Goal: Find specific page/section: Find specific page/section

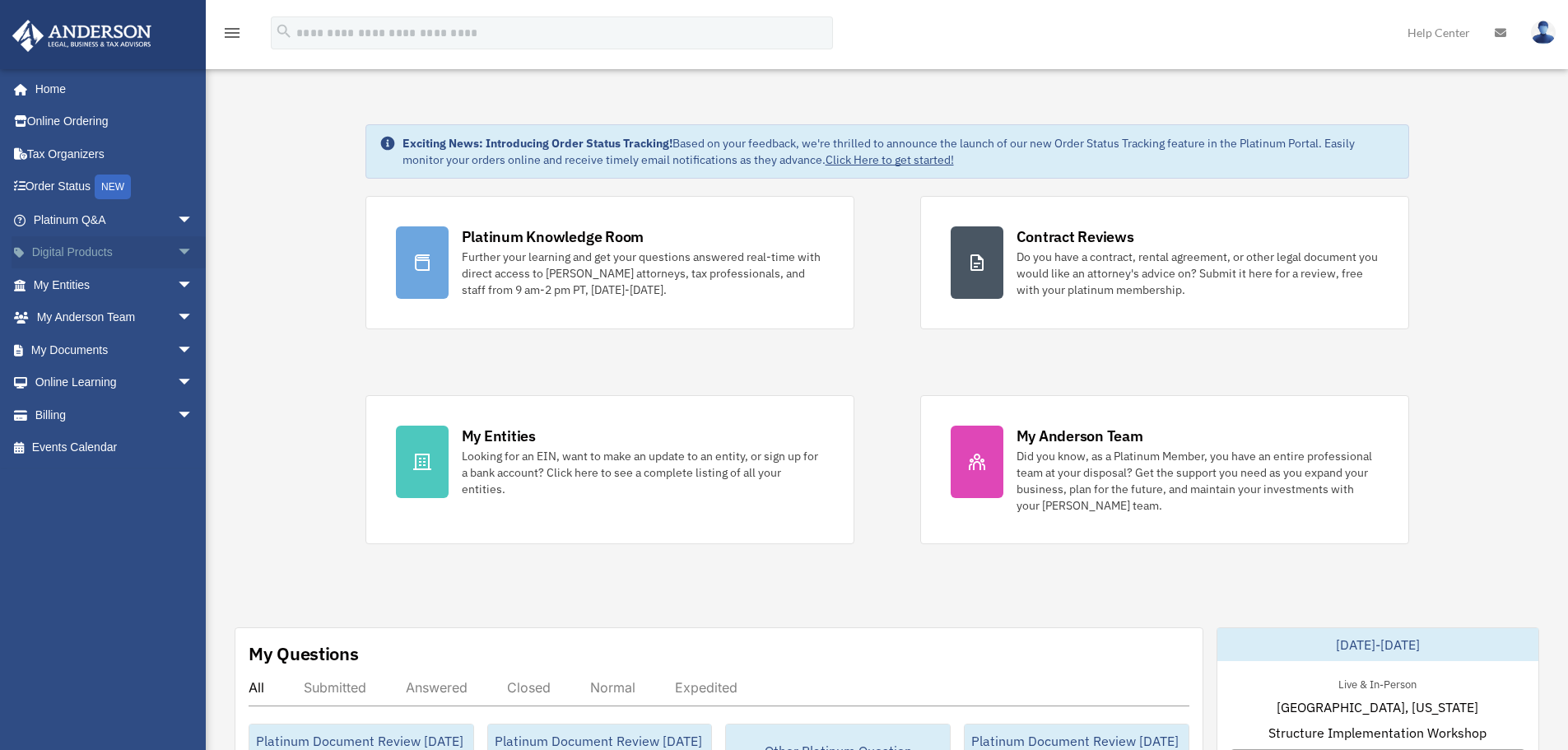
click at [177, 252] on span "arrow_drop_down" at bounding box center [193, 253] width 33 height 34
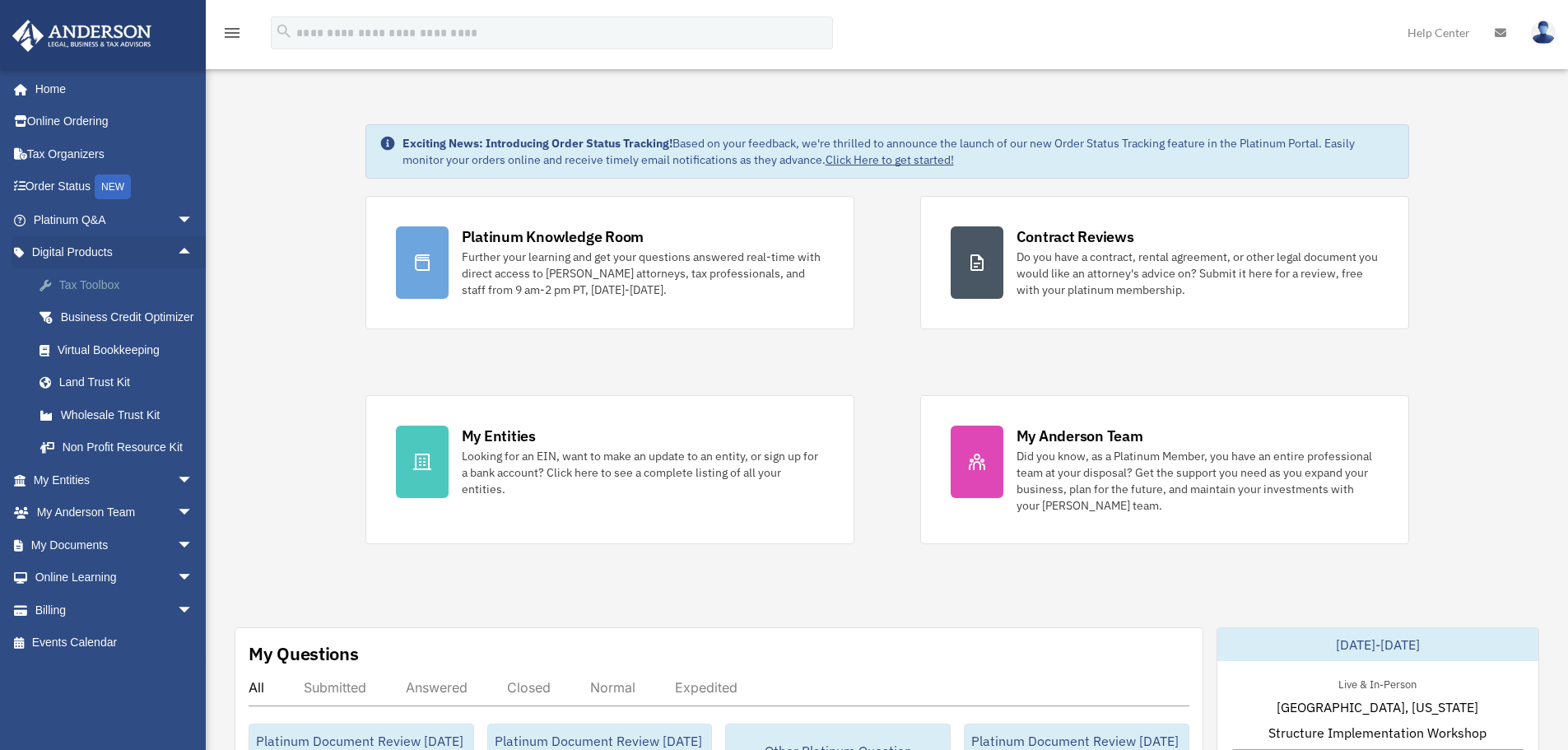
click at [84, 283] on div "Tax Toolbox" at bounding box center [127, 285] width 140 height 20
click at [109, 289] on div "Tax Toolbox" at bounding box center [127, 285] width 140 height 20
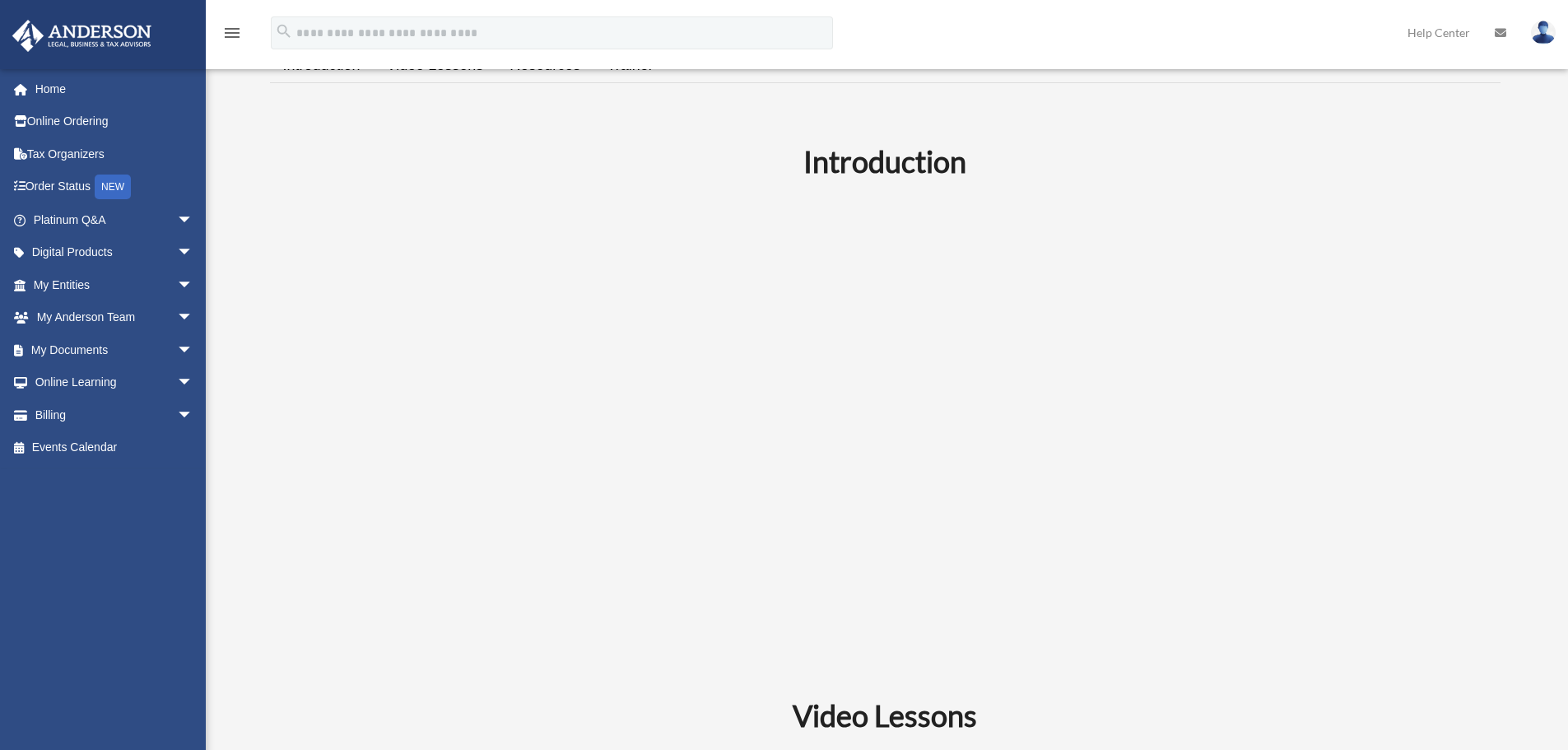
scroll to position [412, 0]
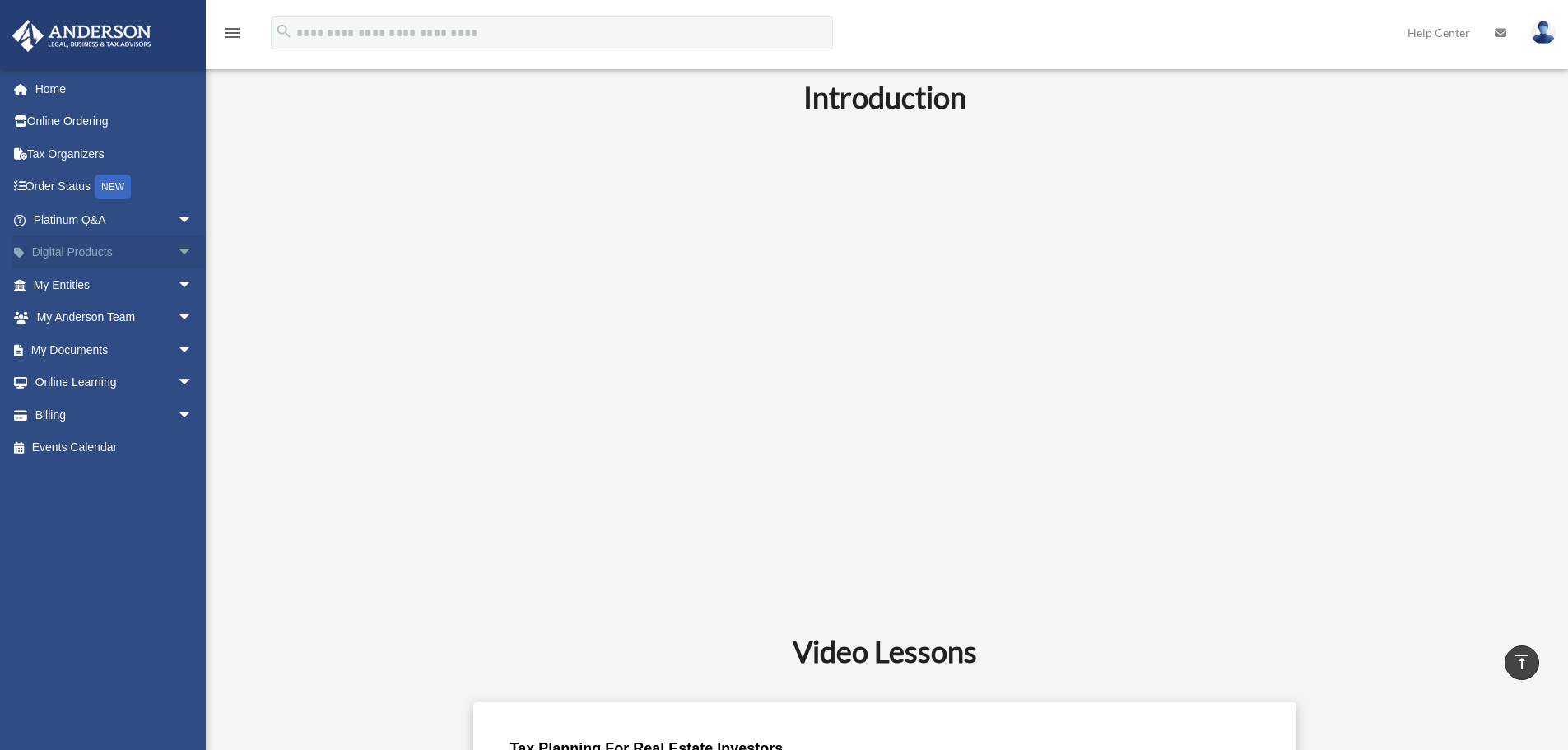
click at [177, 249] on span "arrow_drop_down" at bounding box center [193, 253] width 33 height 34
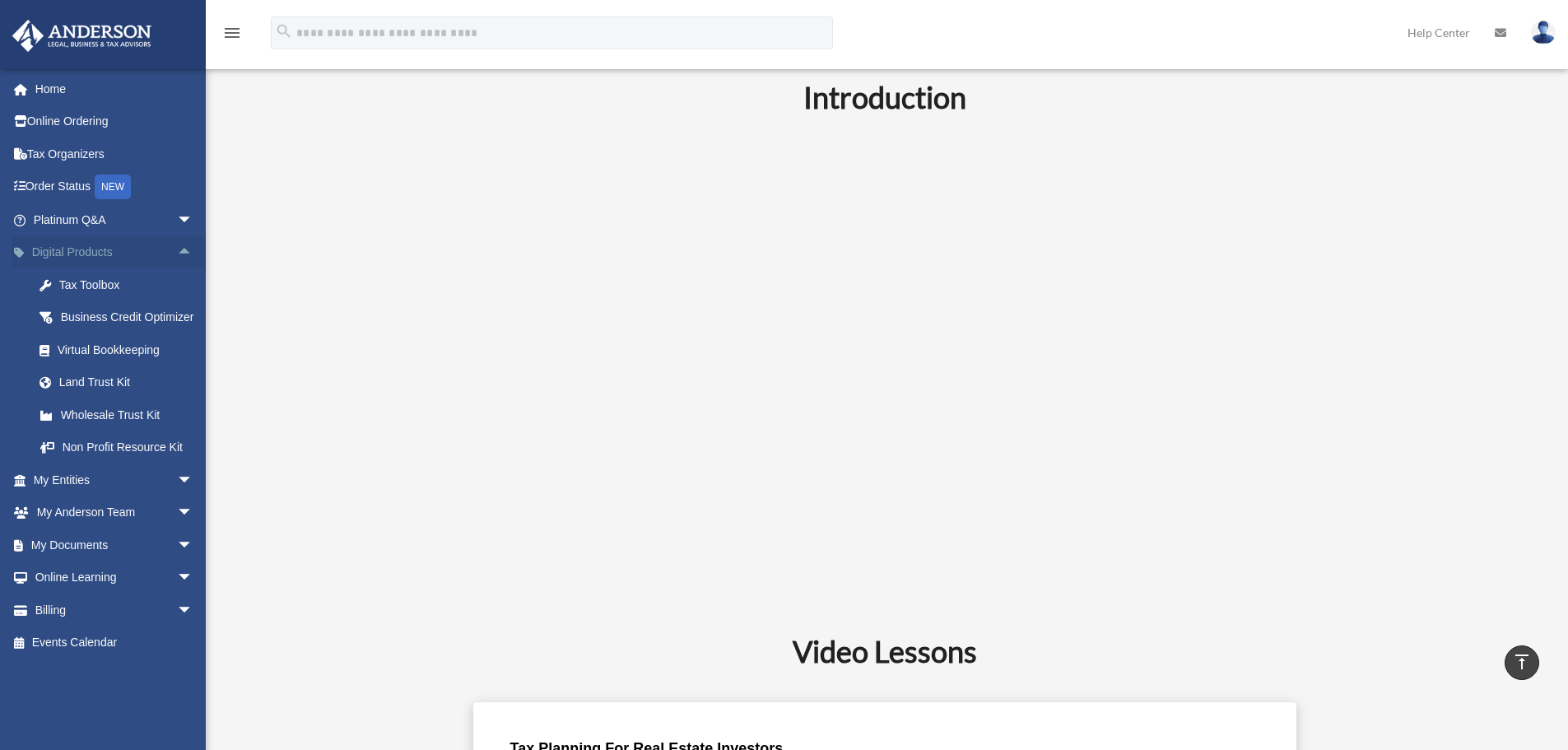
click at [177, 254] on span "arrow_drop_up" at bounding box center [193, 253] width 33 height 34
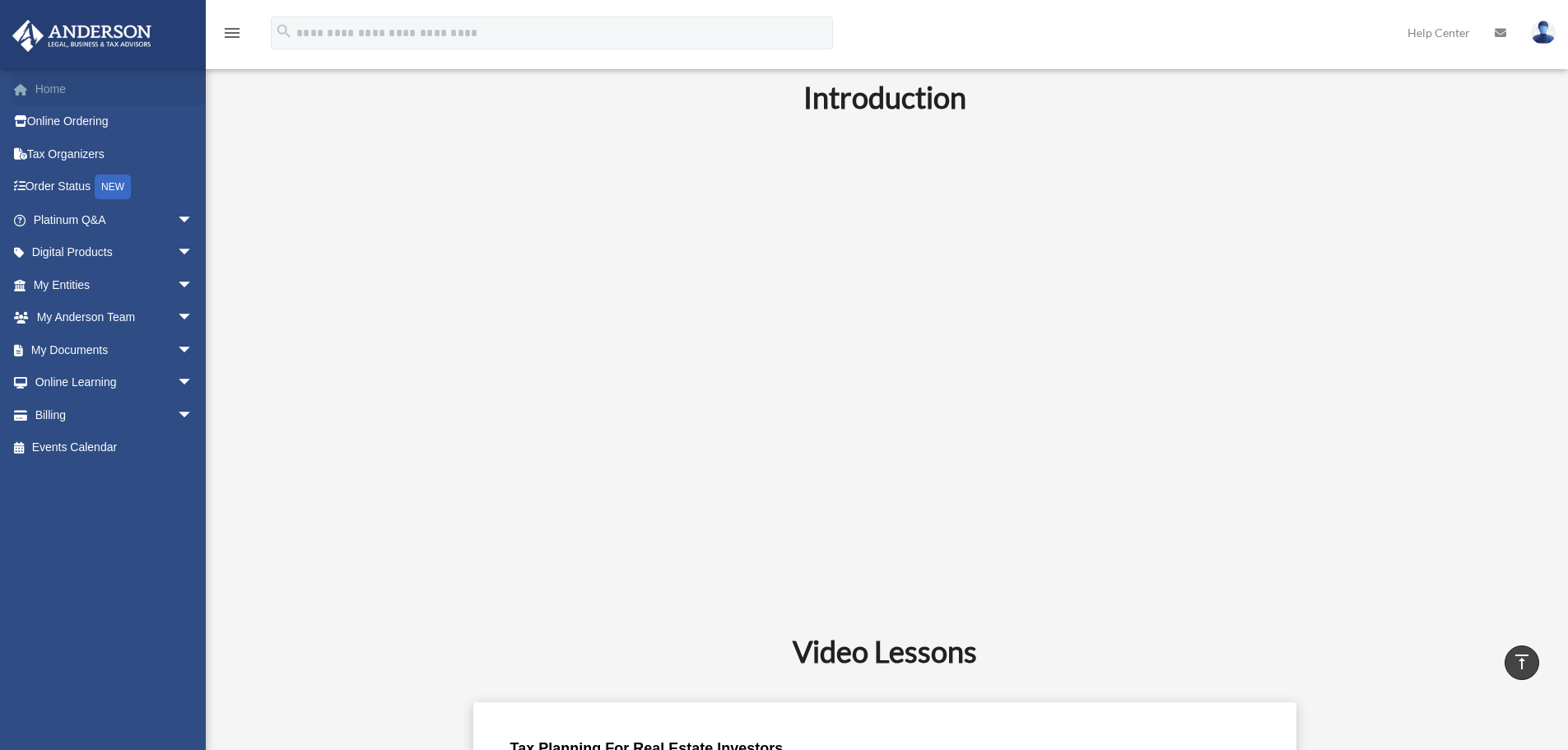
click at [64, 97] on link "Home" at bounding box center [115, 88] width 207 height 33
click at [59, 88] on link "Home" at bounding box center [115, 88] width 207 height 33
click at [96, 36] on img at bounding box center [82, 35] width 149 height 32
click at [45, 92] on link "Home" at bounding box center [115, 88] width 207 height 33
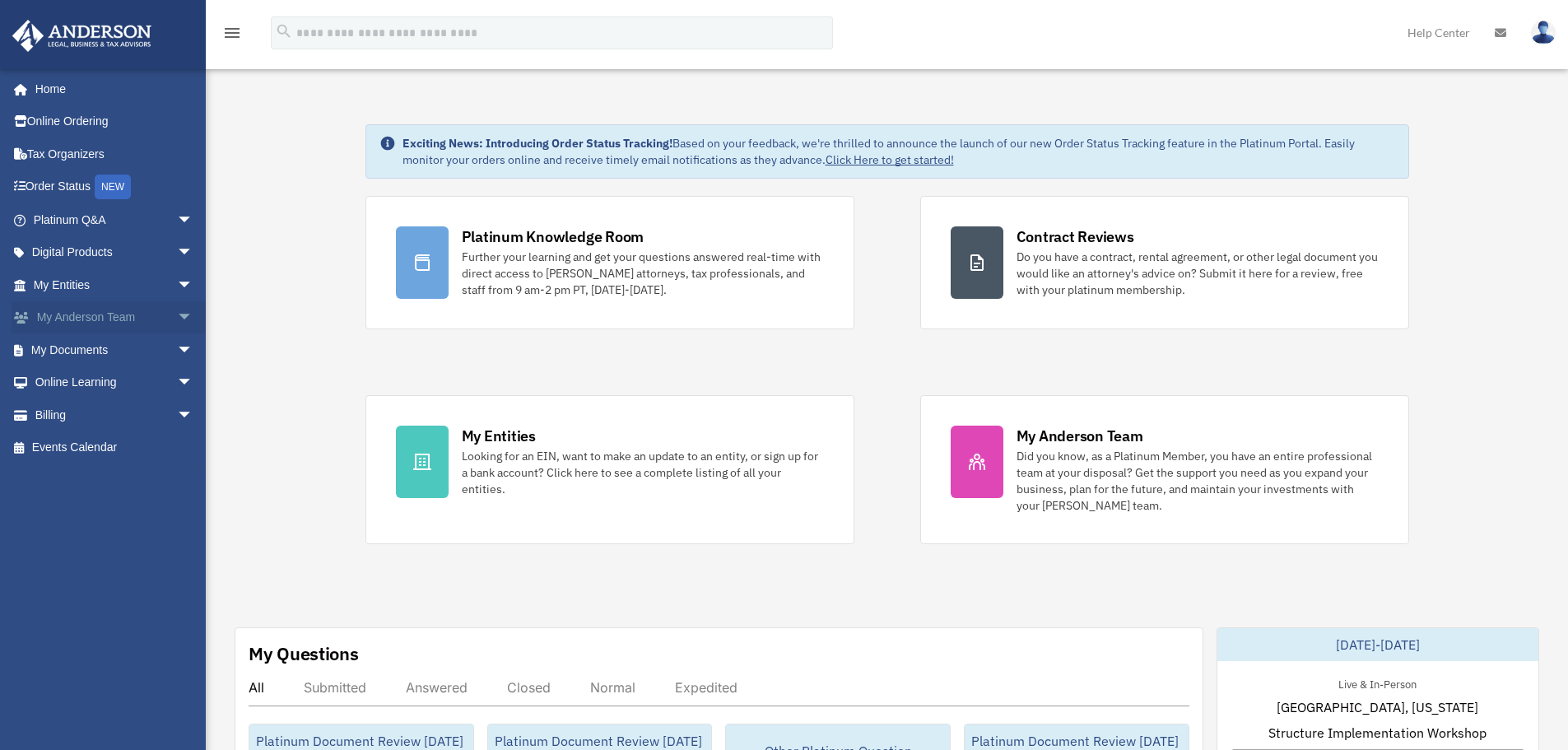
click at [177, 316] on span "arrow_drop_down" at bounding box center [193, 318] width 33 height 34
click at [114, 354] on link "My Anderson Team" at bounding box center [120, 349] width 195 height 33
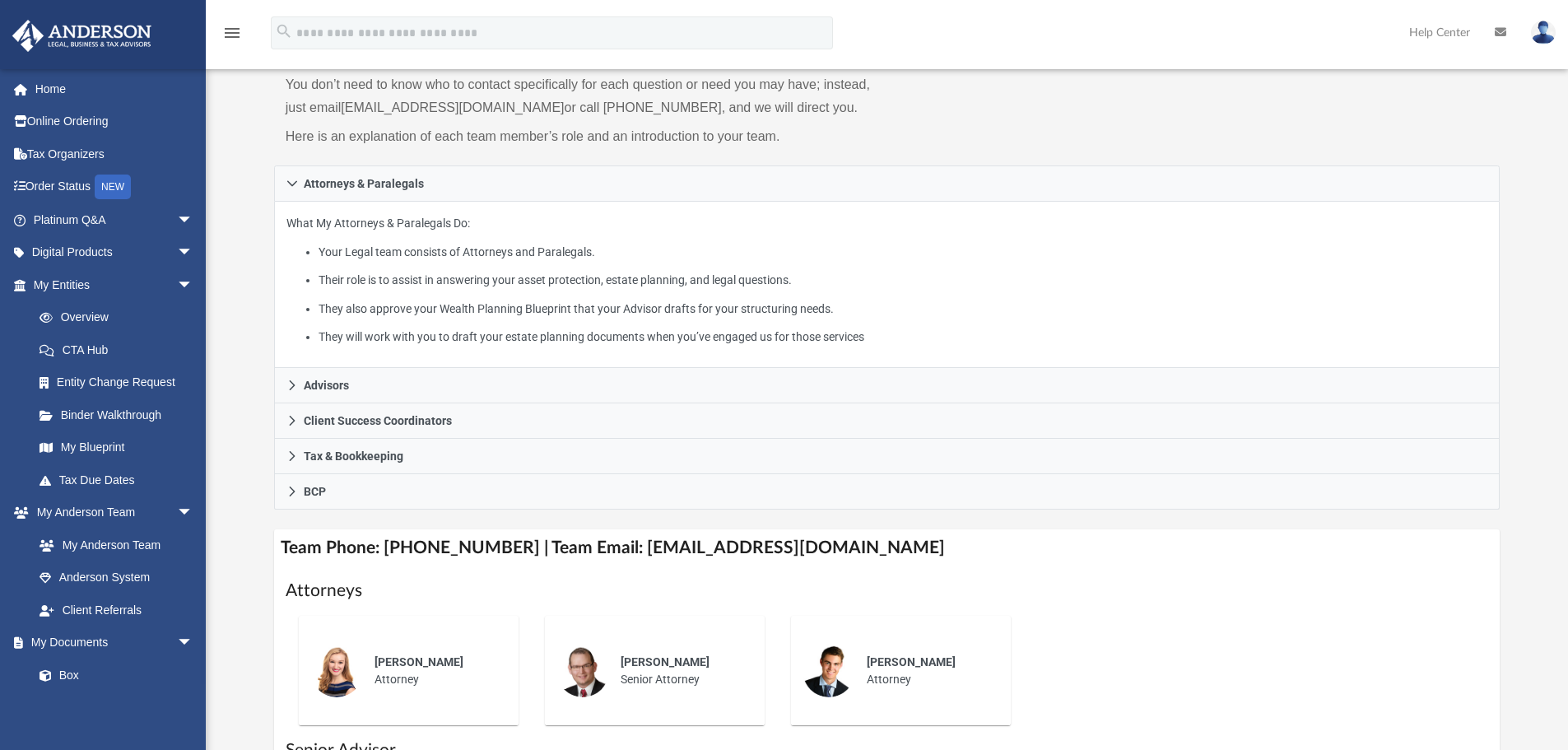
scroll to position [165, 0]
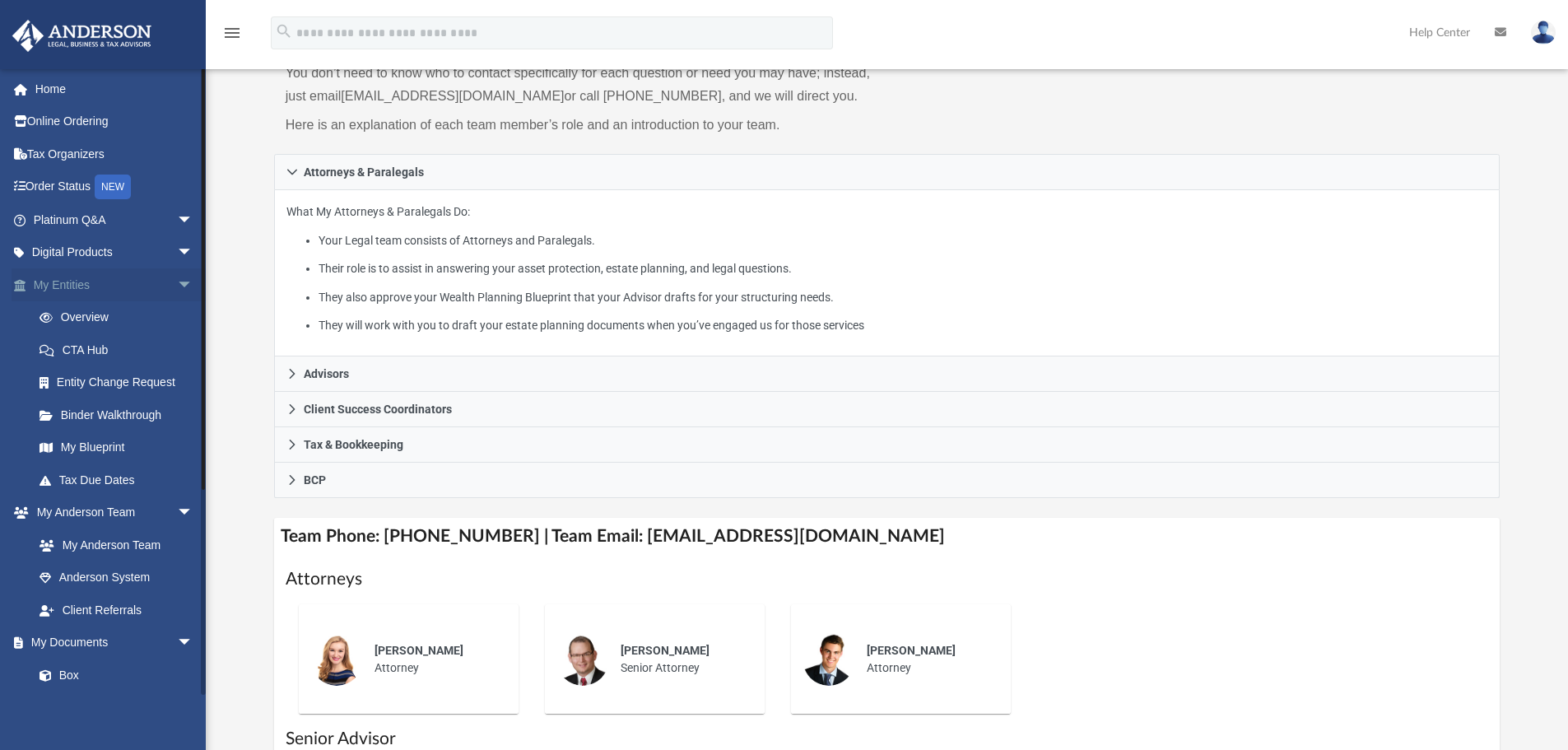
click at [177, 283] on span "arrow_drop_down" at bounding box center [193, 285] width 33 height 34
click at [177, 216] on span "arrow_drop_down" at bounding box center [193, 221] width 33 height 34
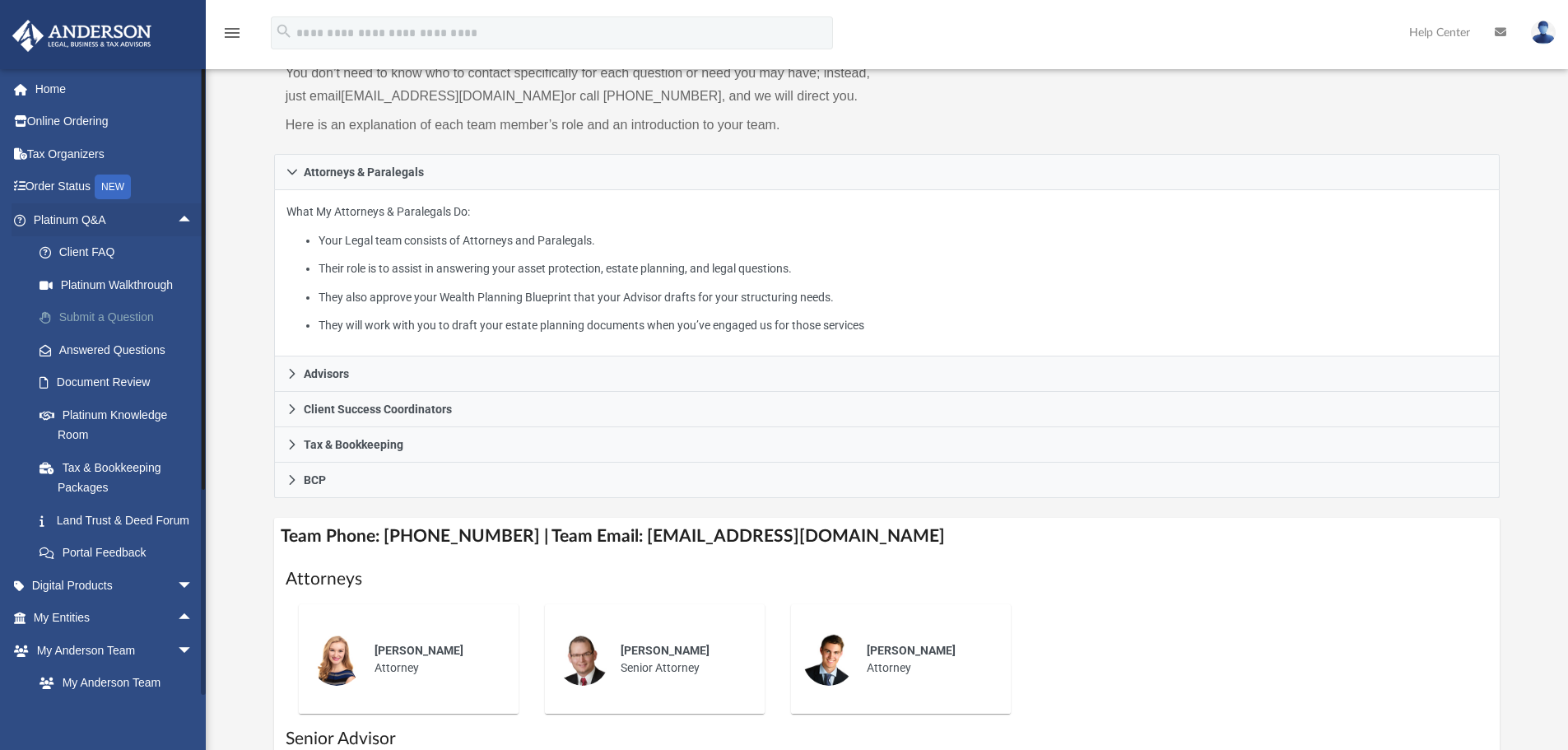
click at [134, 311] on link "Submit a Question" at bounding box center [120, 317] width 195 height 33
click at [114, 316] on link "Submit a Question" at bounding box center [120, 317] width 195 height 33
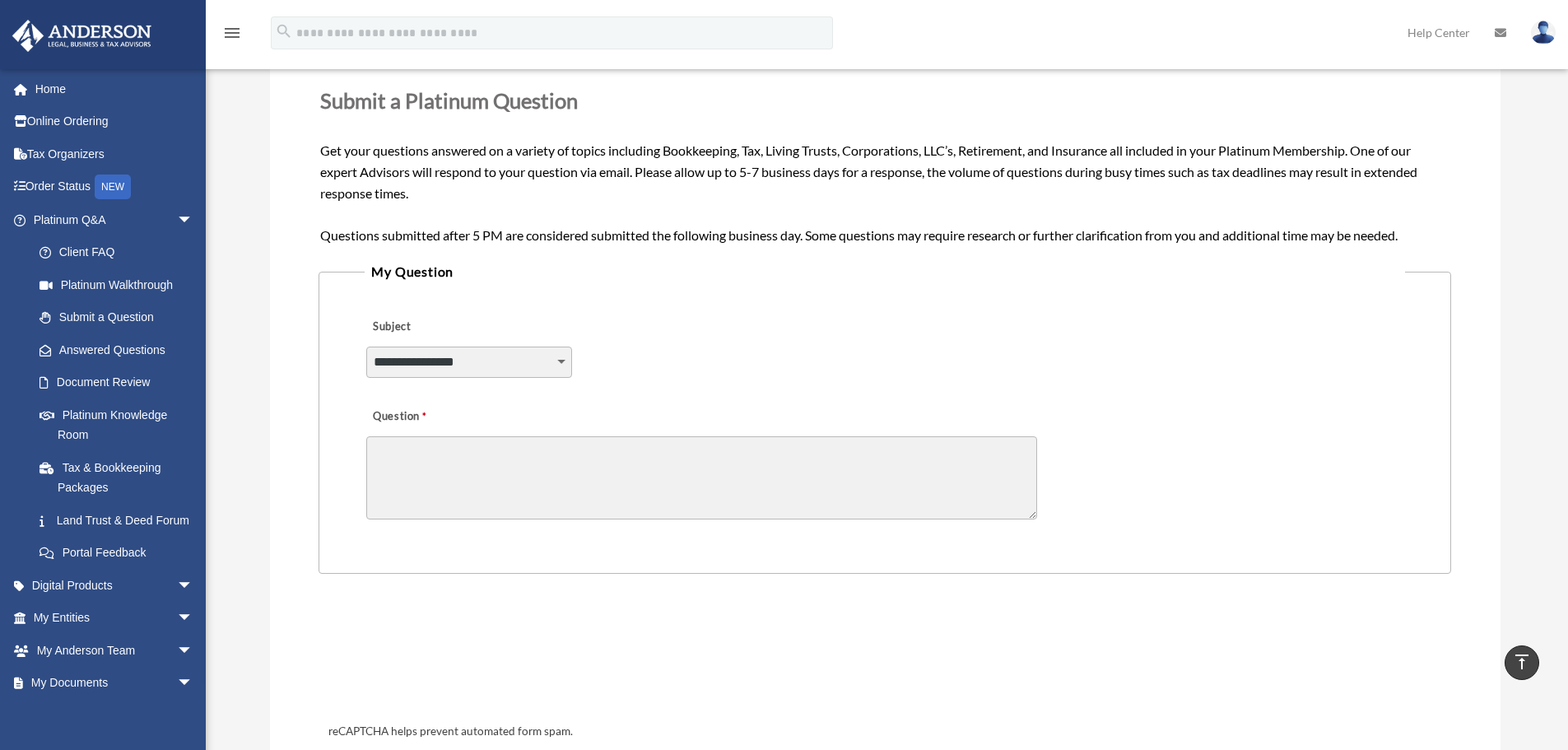
scroll to position [165, 0]
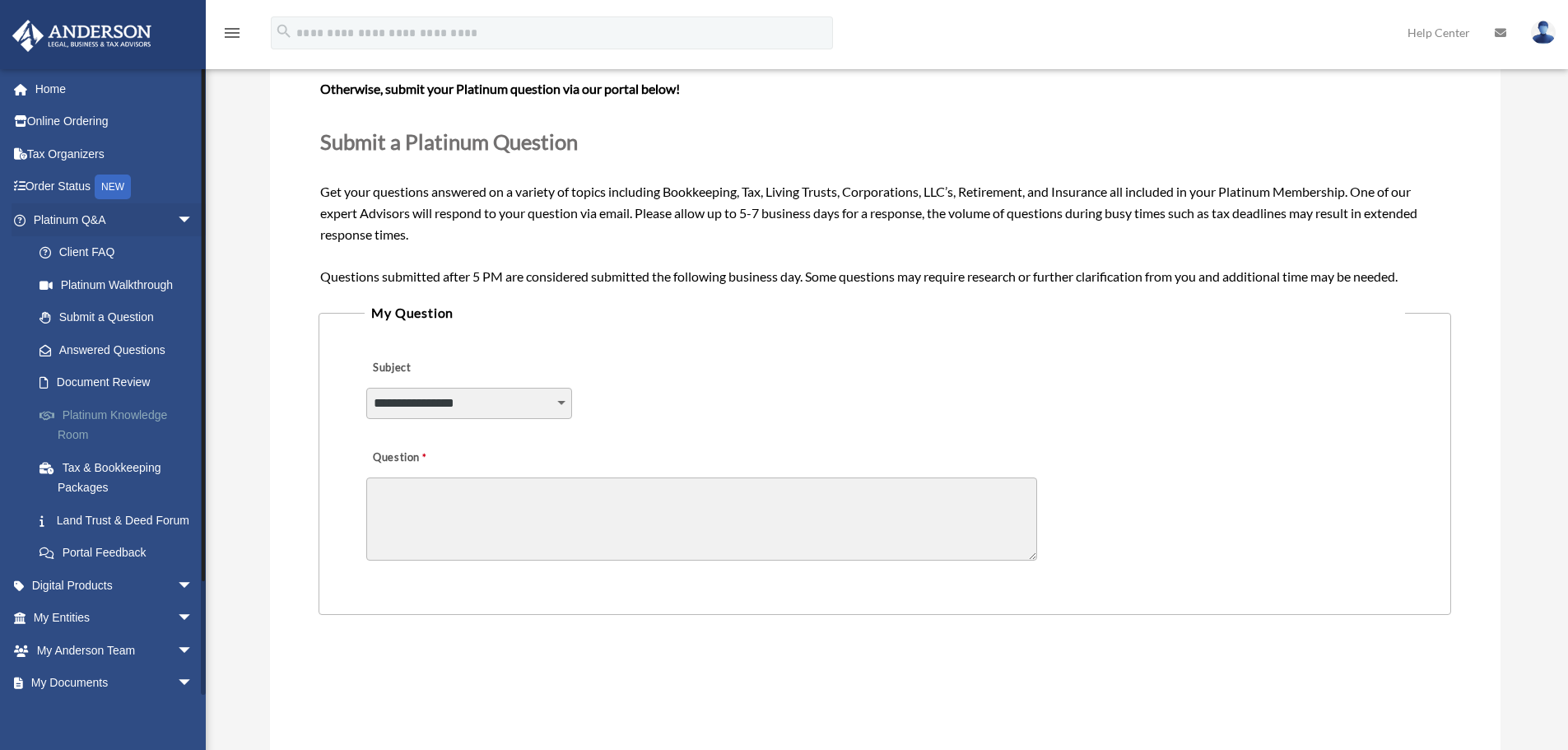
click at [114, 418] on link "Platinum Knowledge Room" at bounding box center [120, 425] width 195 height 53
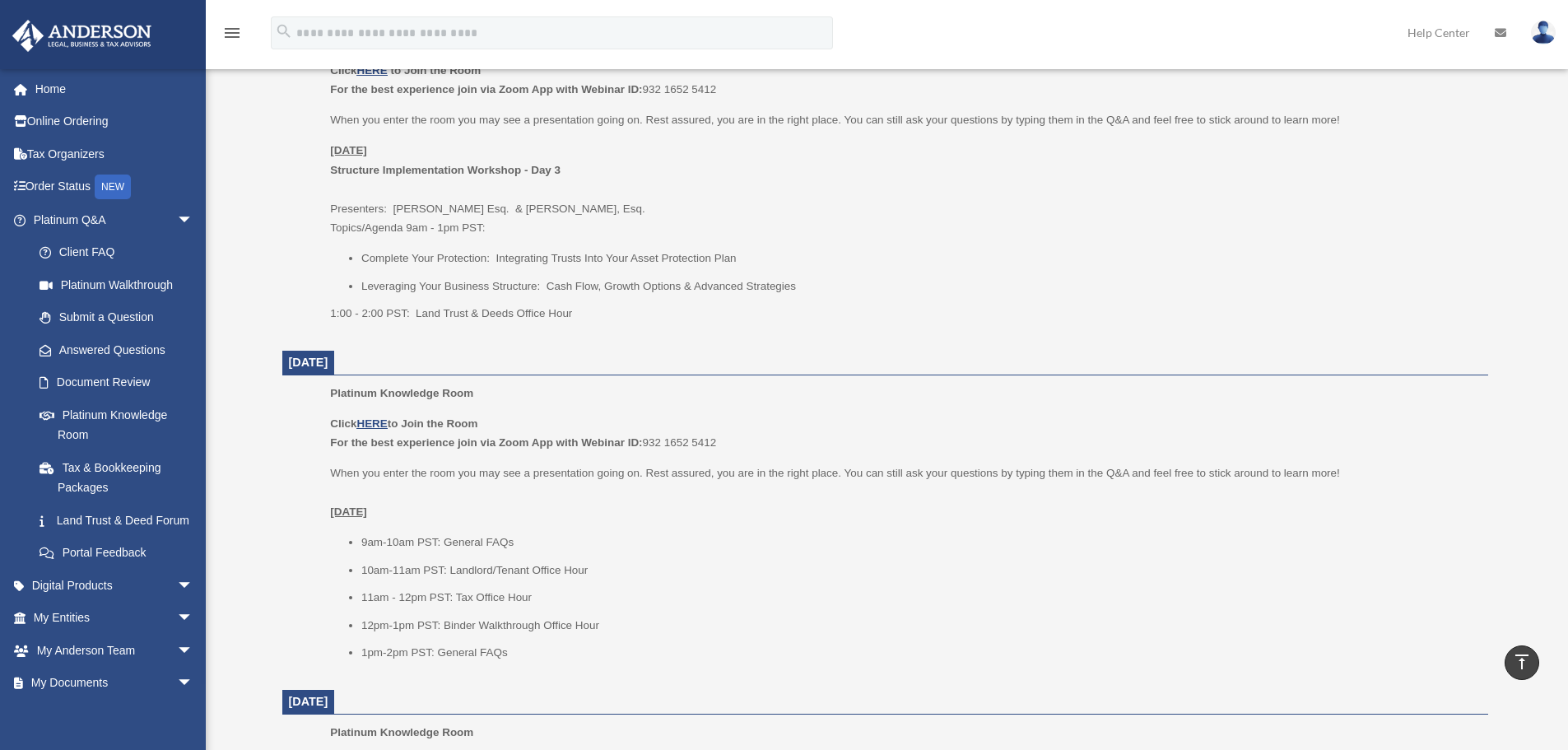
scroll to position [742, 0]
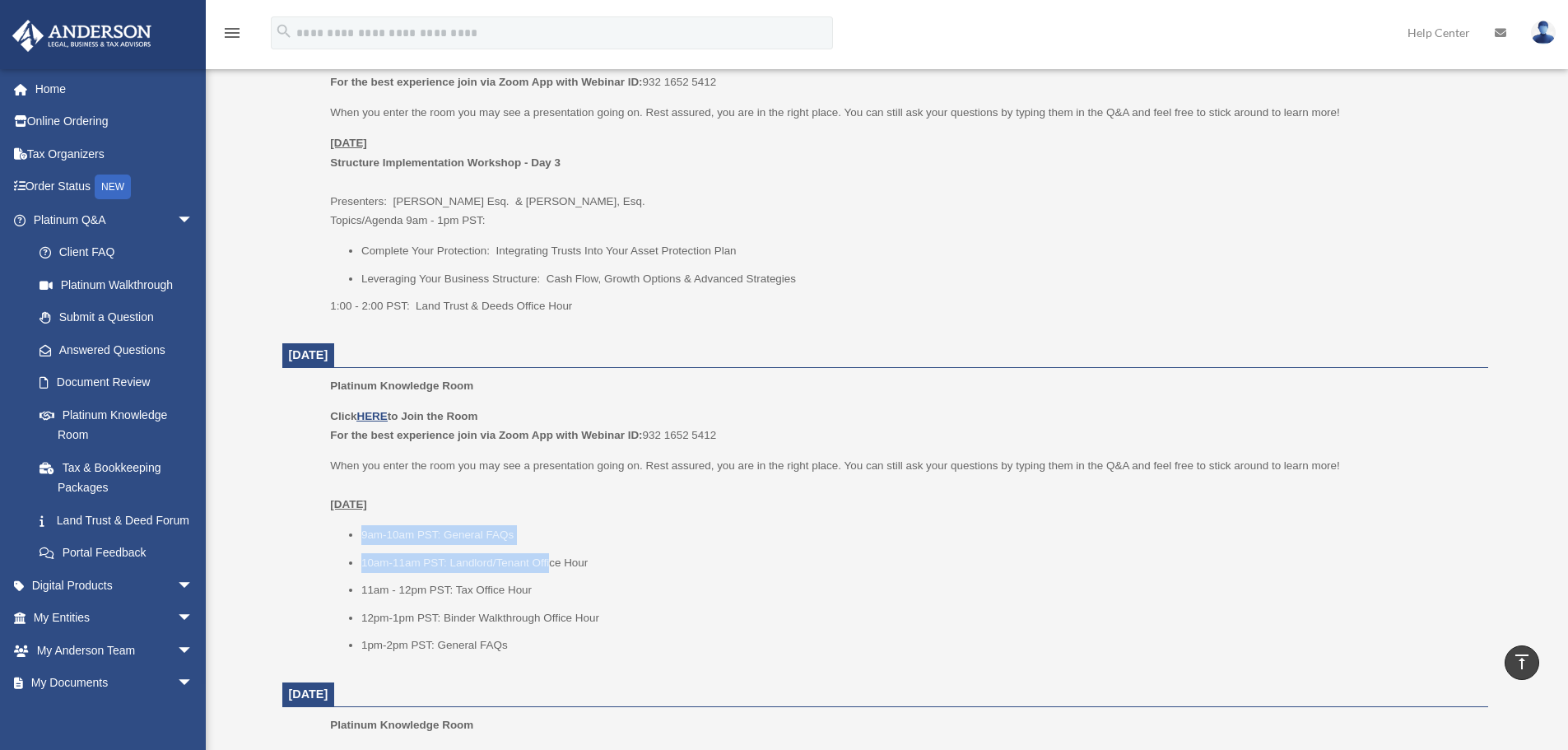
drag, startPoint x: 360, startPoint y: 535, endPoint x: 551, endPoint y: 551, distance: 191.7
click at [551, 551] on ul "9am-10am PST: General FAQs 10am-11am PST: Landlord/Tenant Office Hour 11am - 12…" at bounding box center [903, 590] width 1146 height 130
click at [150, 215] on link "Platinum Q&A arrow_drop_down" at bounding box center [115, 220] width 207 height 33
click at [177, 218] on span "arrow_drop_down" at bounding box center [193, 221] width 33 height 34
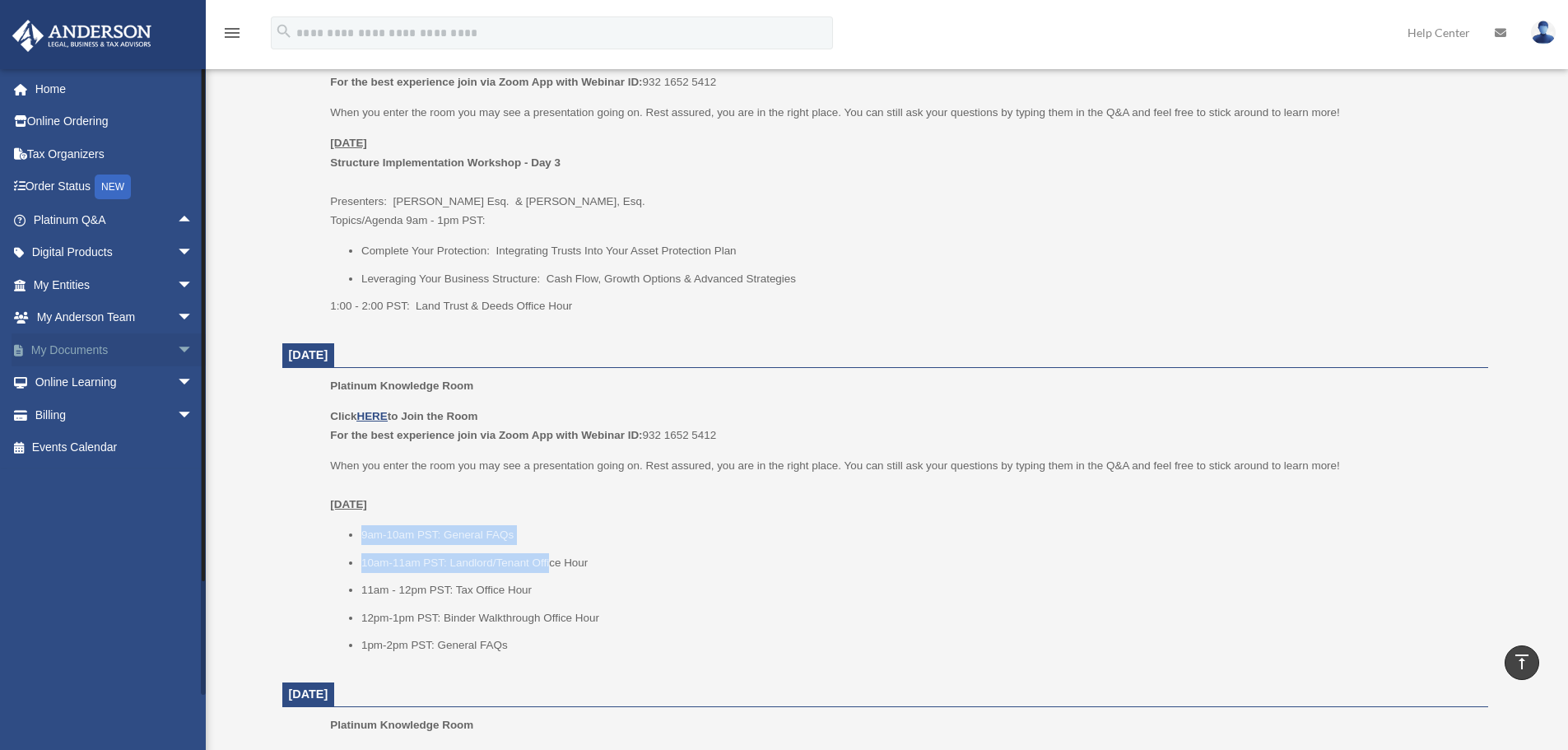
click at [177, 348] on span "arrow_drop_down" at bounding box center [193, 350] width 33 height 34
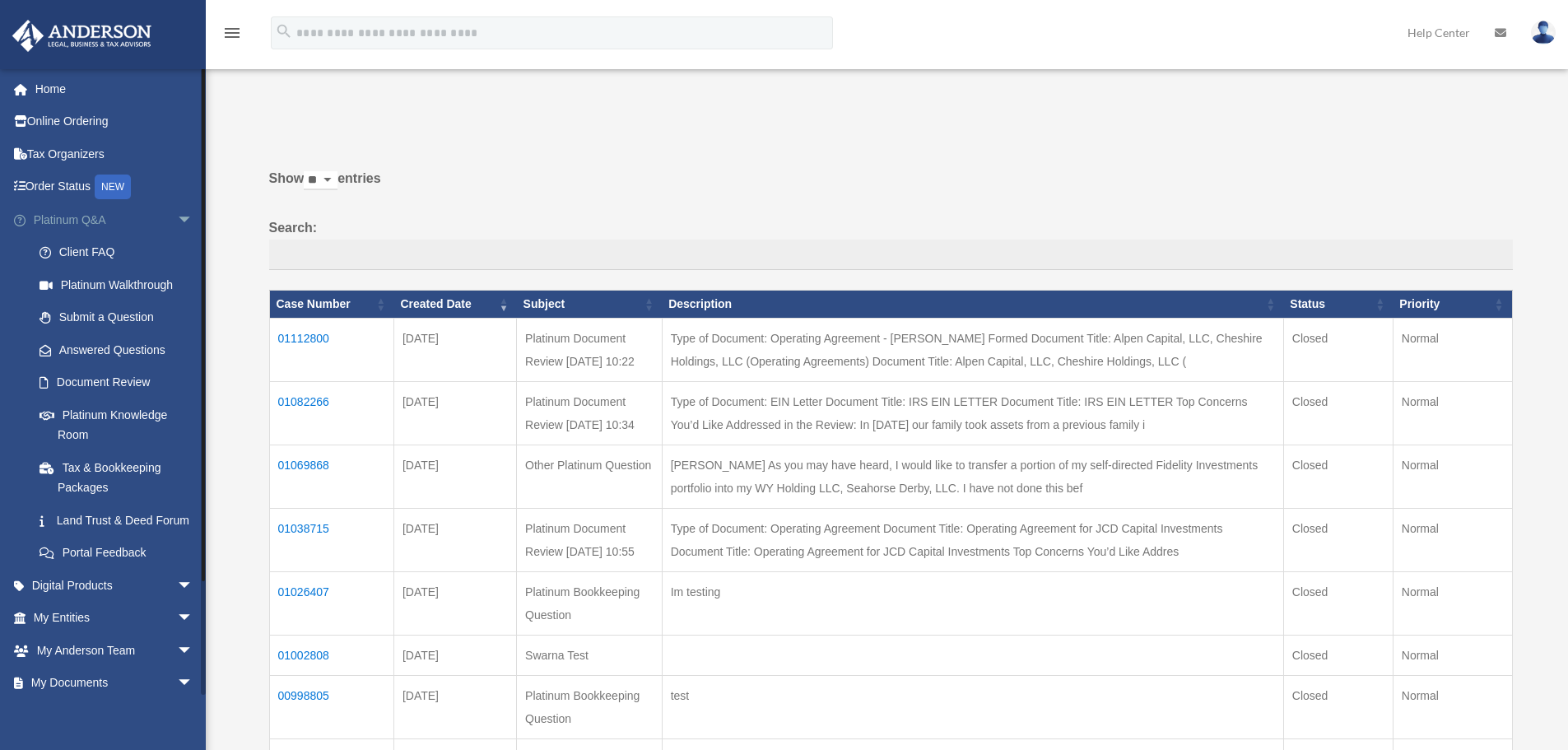
click at [177, 215] on span "arrow_drop_down" at bounding box center [193, 221] width 33 height 34
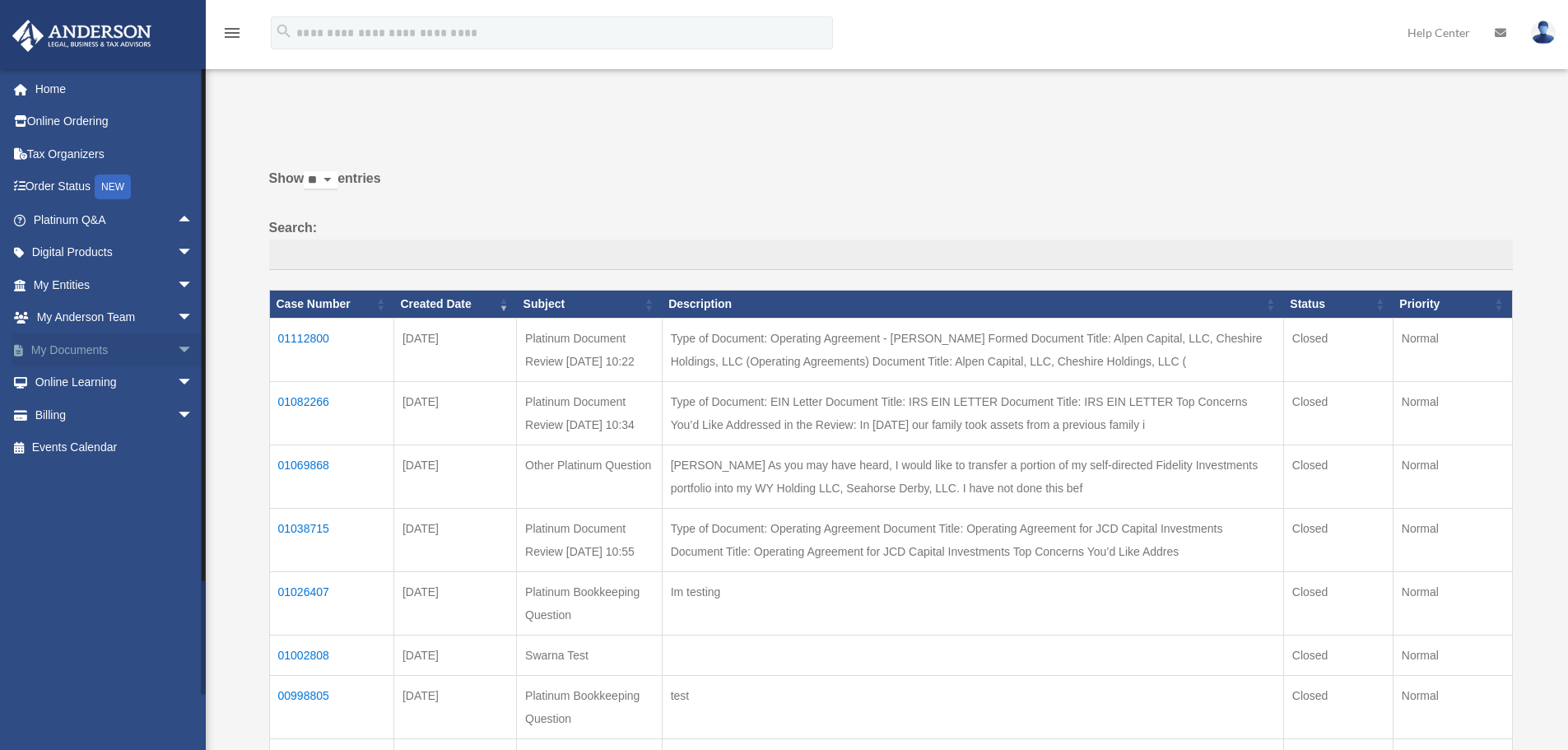
click at [177, 348] on span "arrow_drop_down" at bounding box center [193, 350] width 33 height 34
click at [125, 440] on link "Forms Library" at bounding box center [120, 448] width 195 height 33
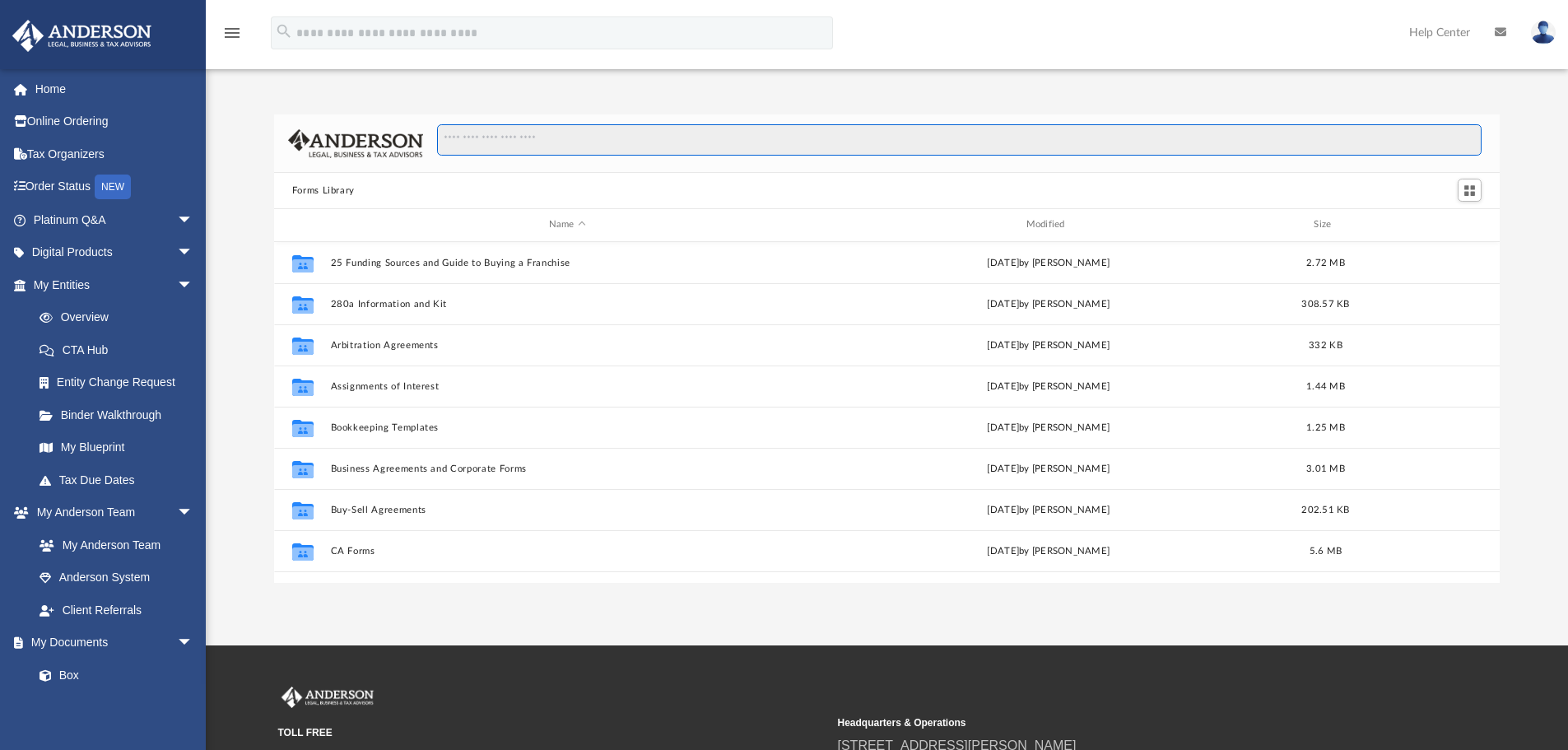
click at [579, 139] on input "Search files and folders" at bounding box center [960, 140] width 1045 height 31
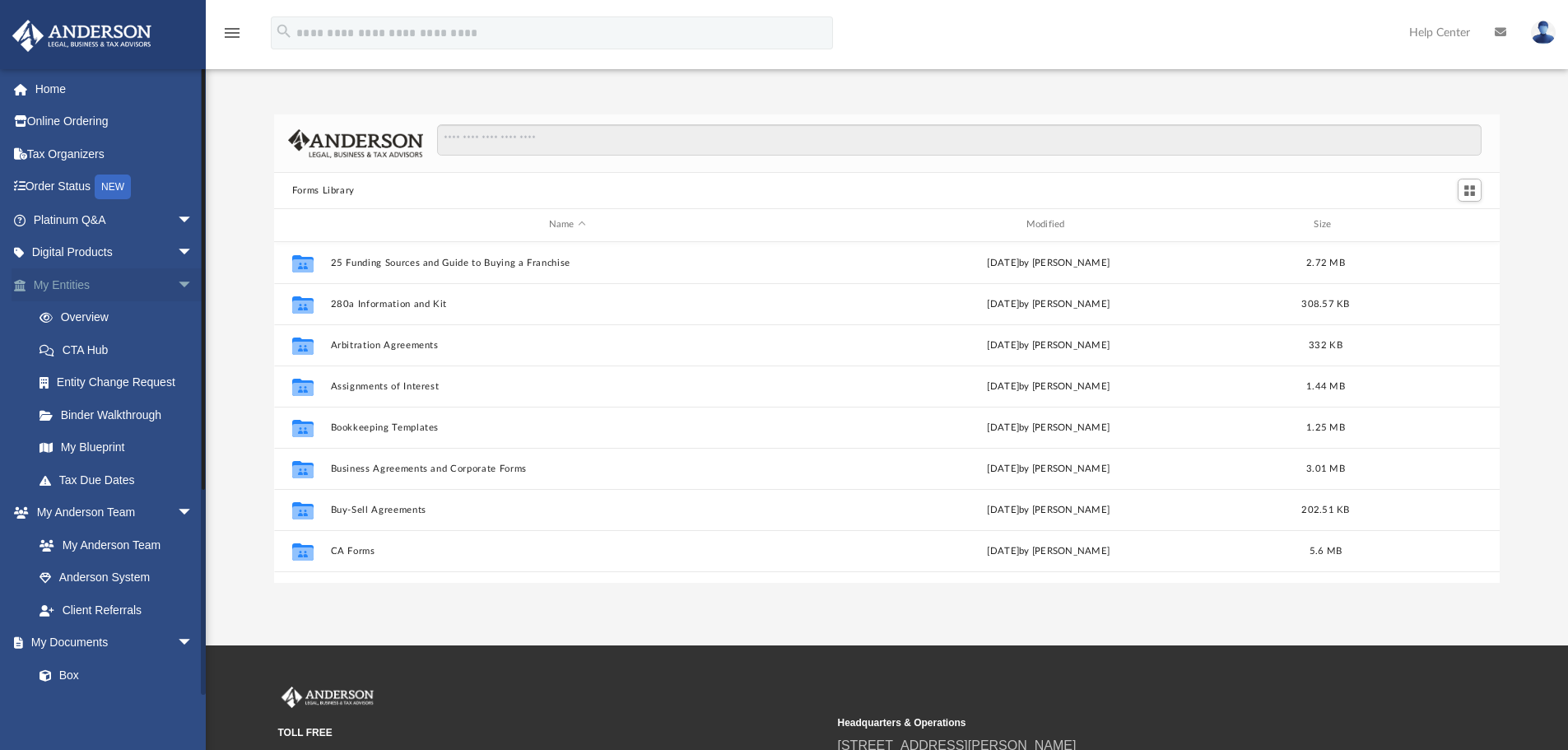
click at [177, 278] on span "arrow_drop_down" at bounding box center [193, 285] width 33 height 34
click at [177, 320] on span "arrow_drop_down" at bounding box center [193, 318] width 33 height 34
click at [177, 345] on span "arrow_drop_down" at bounding box center [193, 350] width 33 height 34
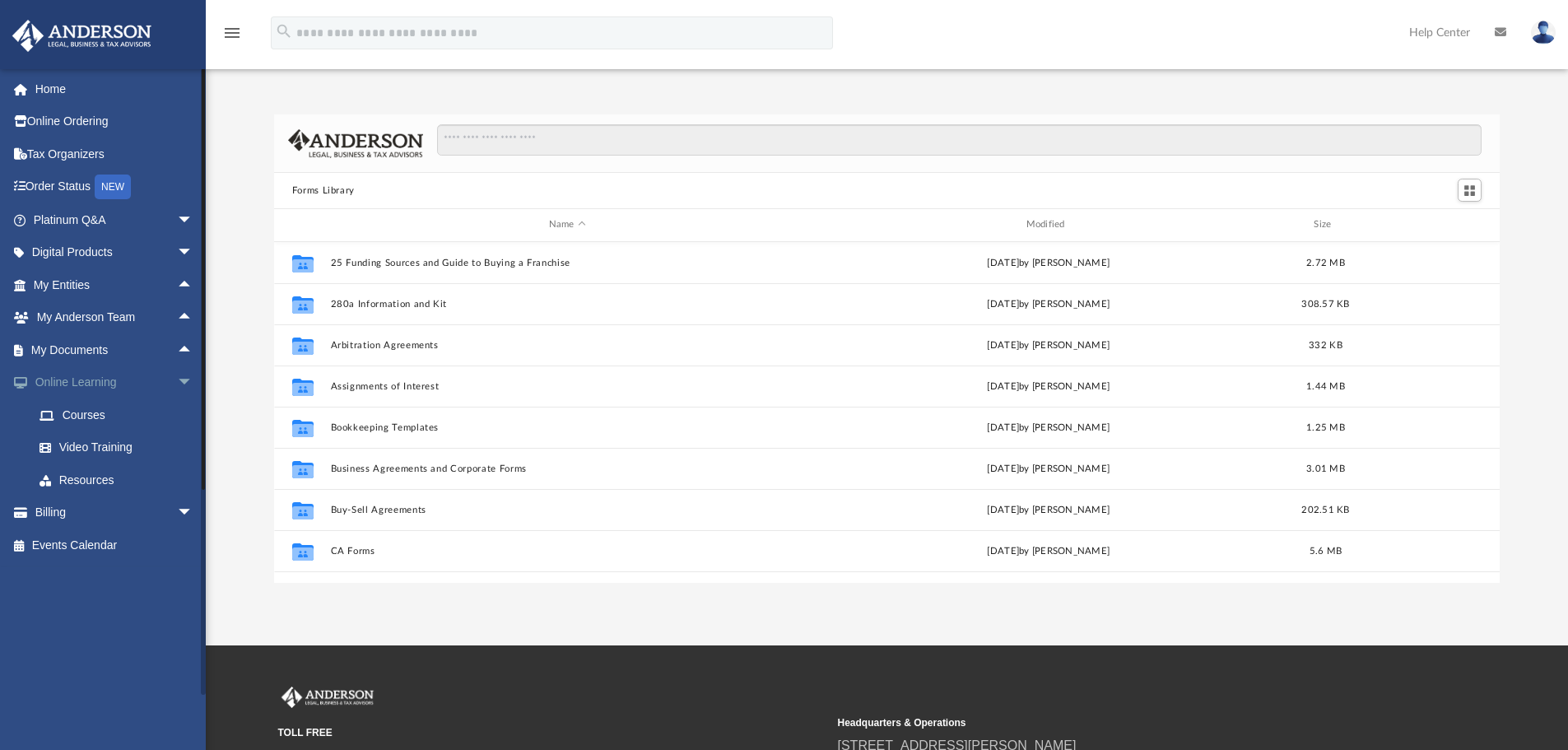
click at [181, 378] on span "arrow_drop_down" at bounding box center [193, 383] width 33 height 34
click at [177, 346] on span "arrow_drop_up" at bounding box center [193, 350] width 33 height 34
click at [46, 76] on link "Home" at bounding box center [115, 88] width 207 height 33
click at [71, 82] on link "Home" at bounding box center [115, 88] width 207 height 33
click at [177, 215] on span "arrow_drop_down" at bounding box center [193, 221] width 33 height 34
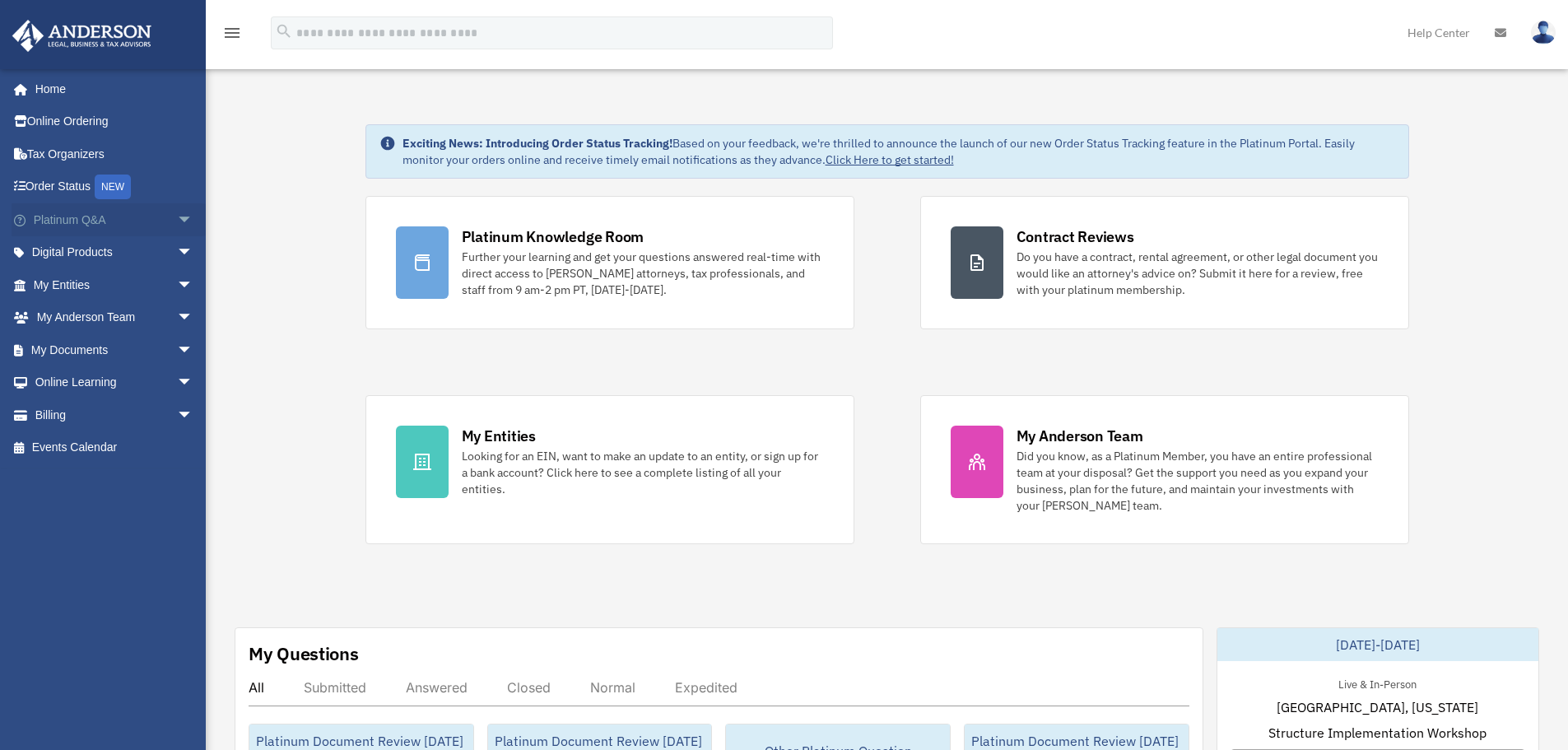
click at [177, 221] on span "arrow_drop_down" at bounding box center [193, 221] width 33 height 34
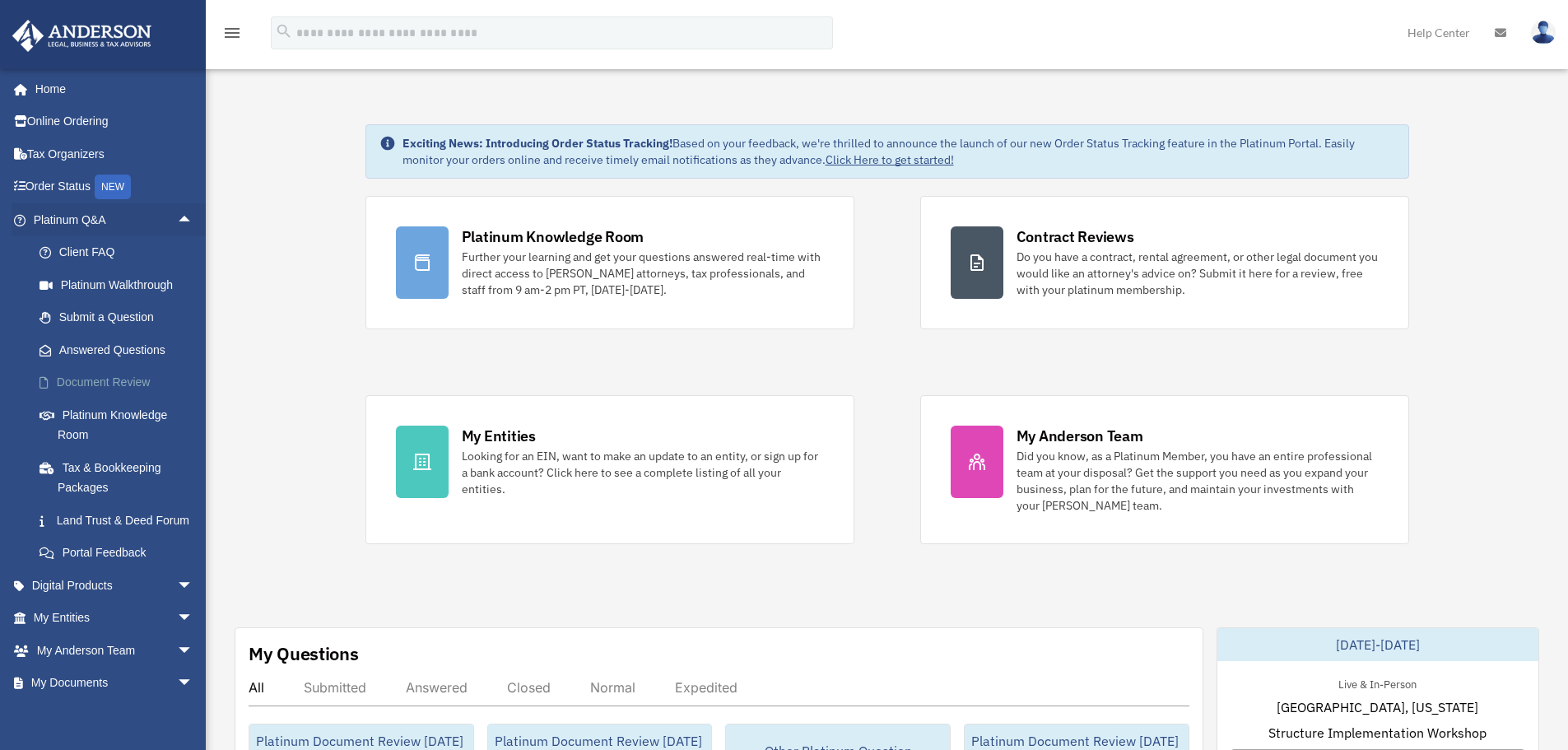
click at [114, 382] on link "Document Review" at bounding box center [120, 382] width 195 height 33
click at [119, 387] on link "Document Review" at bounding box center [120, 382] width 195 height 33
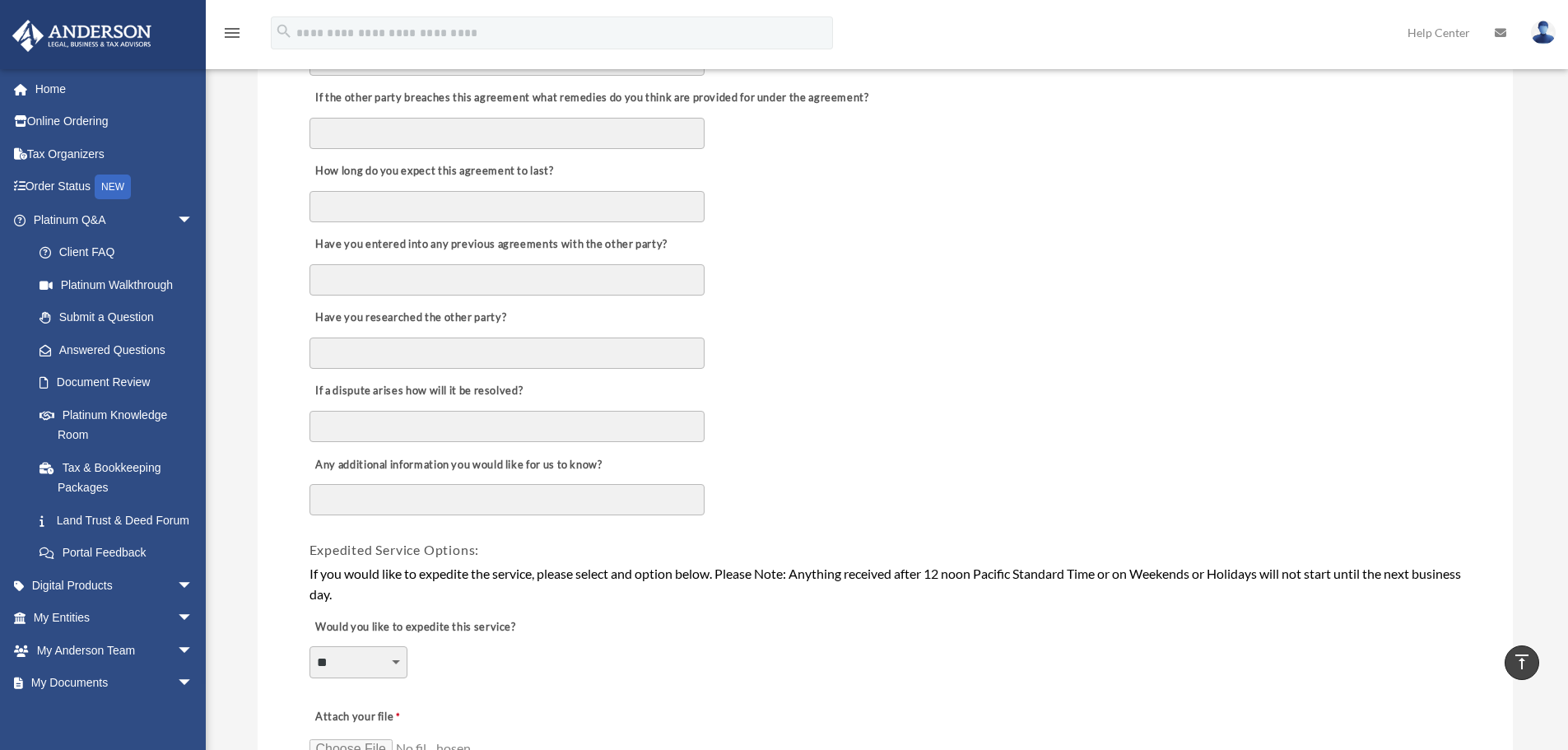
scroll to position [742, 0]
click at [177, 219] on span "arrow_drop_down" at bounding box center [193, 221] width 33 height 34
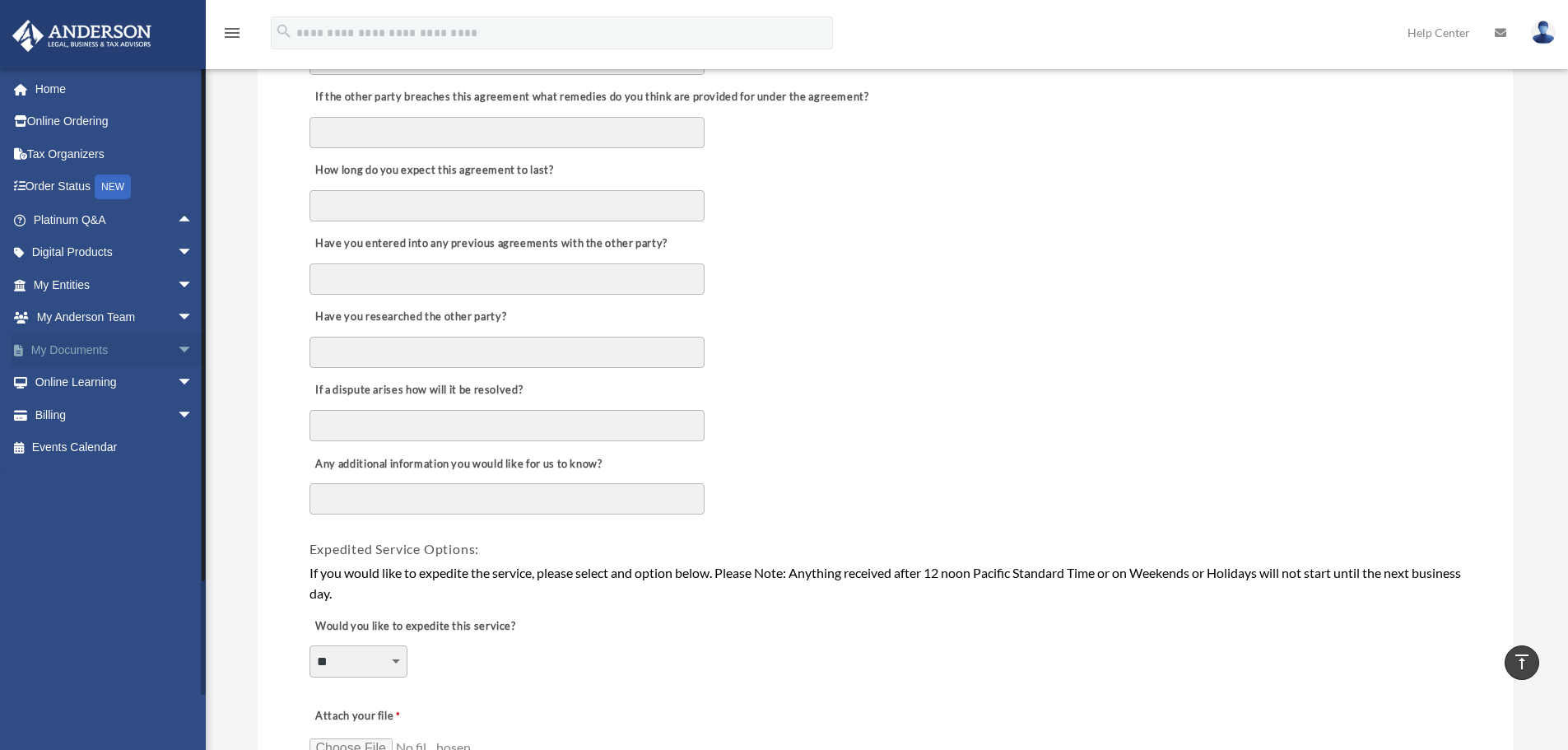
click at [177, 355] on span "arrow_drop_down" at bounding box center [193, 350] width 33 height 34
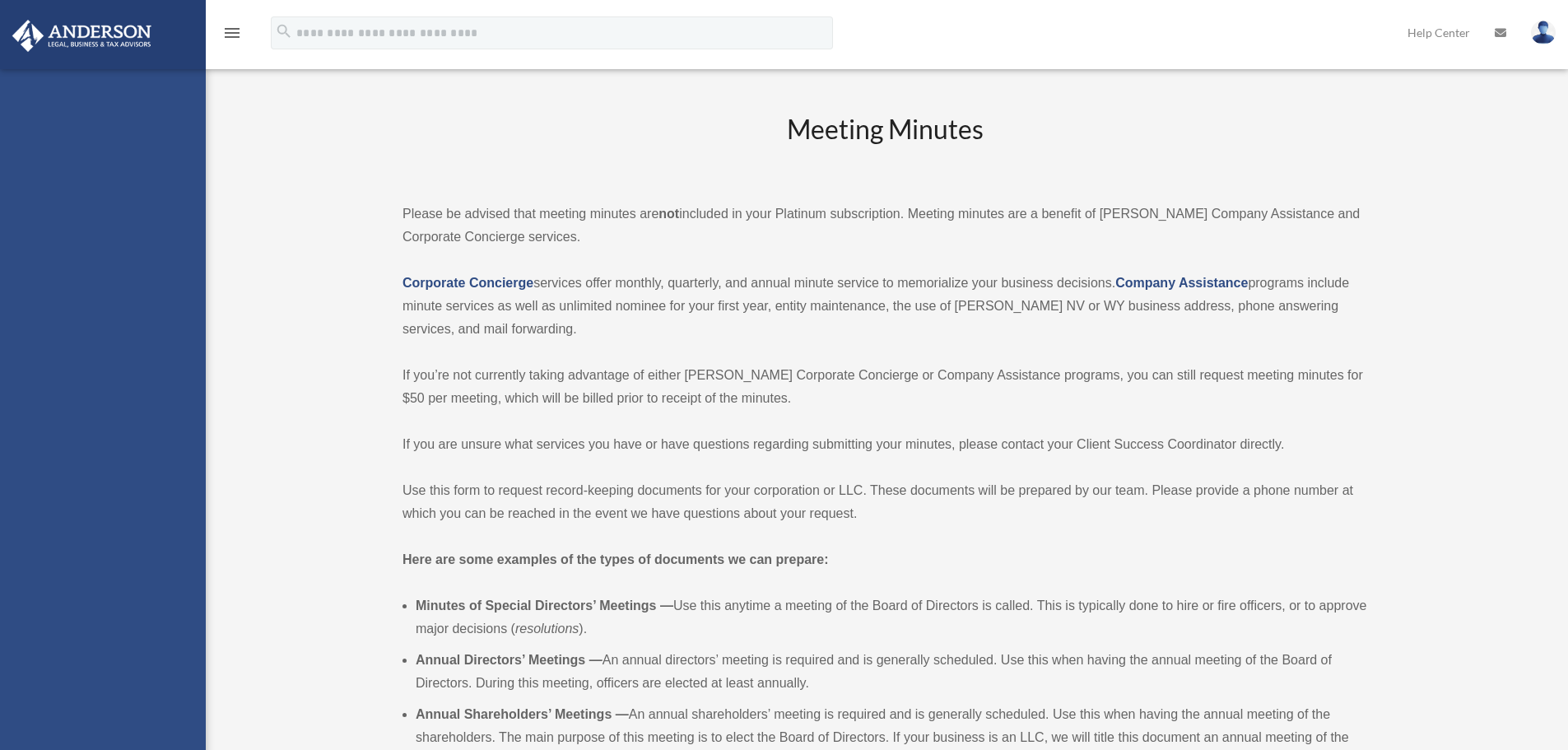
click at [135, 411] on link "Meeting Minutes" at bounding box center [109, 415] width 174 height 33
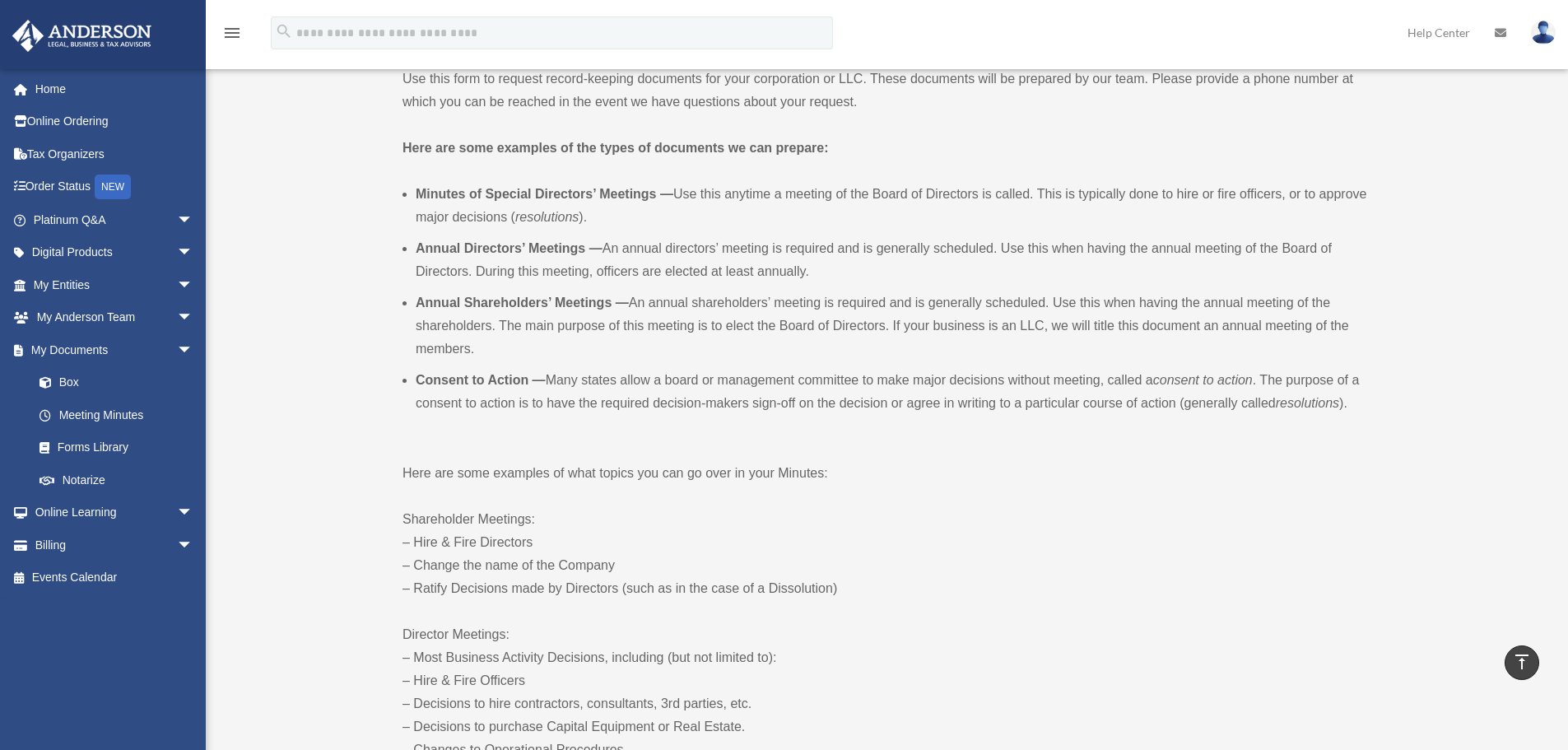
scroll to position [449, 0]
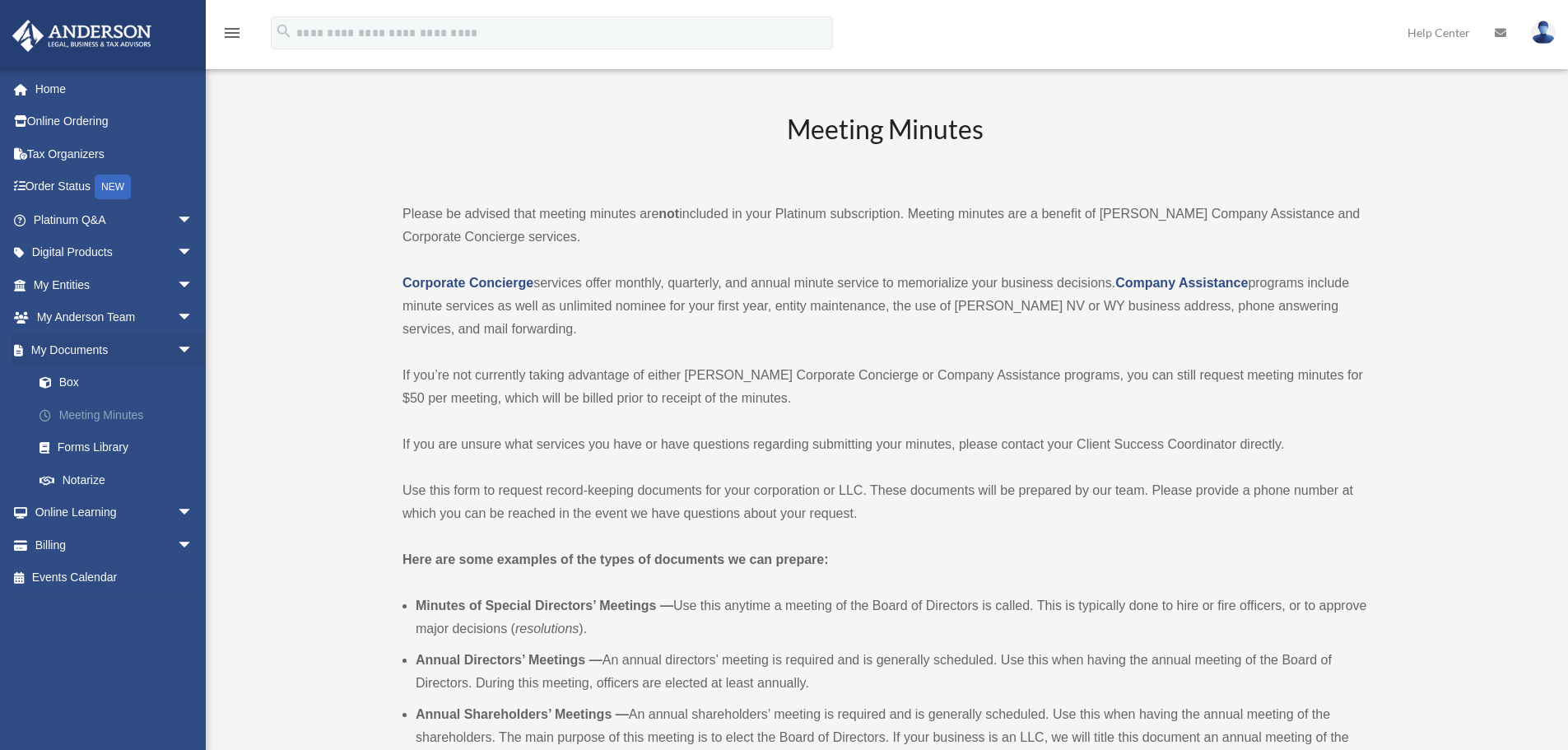
click at [148, 404] on link "Meeting Minutes" at bounding box center [120, 415] width 195 height 33
click at [116, 414] on link "Meeting Minutes" at bounding box center [120, 415] width 195 height 33
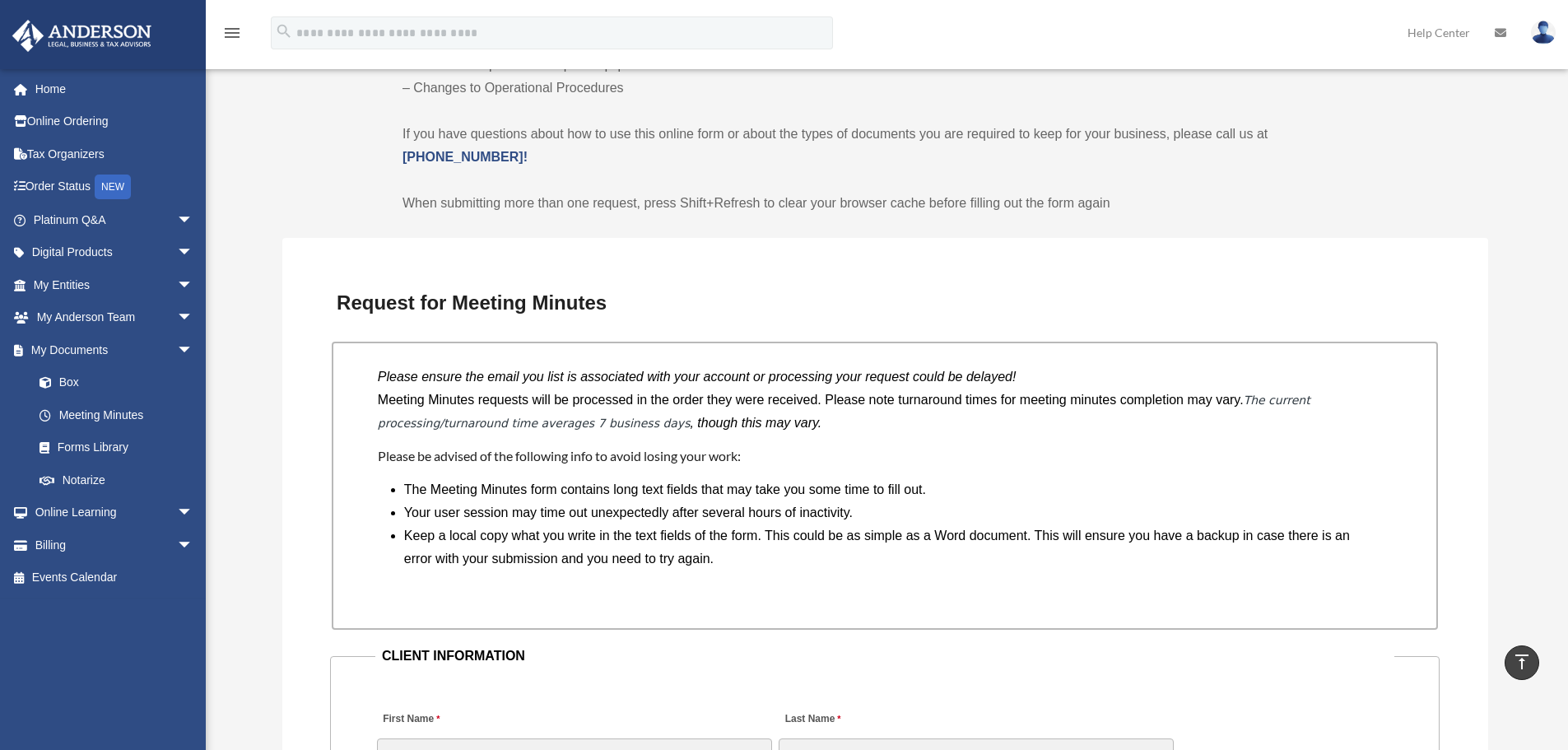
scroll to position [1071, 0]
